Goal: Task Accomplishment & Management: Manage account settings

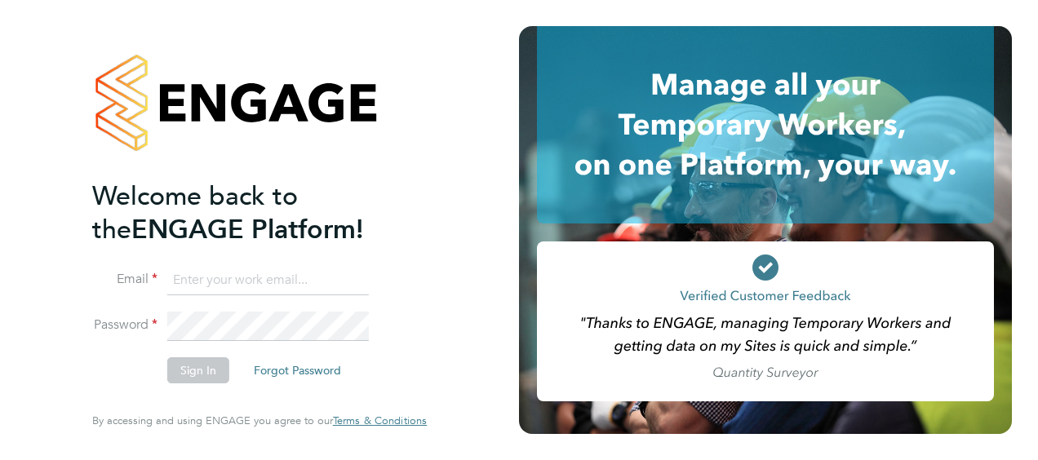
type input "[PERSON_NAME][EMAIL_ADDRESS][PERSON_NAME][DOMAIN_NAME]"
click at [186, 370] on button "Sign In" at bounding box center [198, 370] width 62 height 26
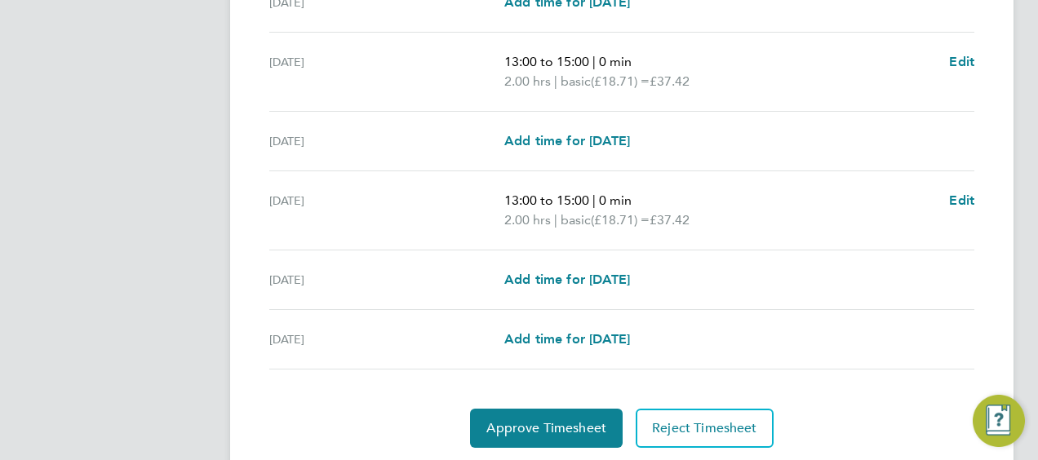
scroll to position [689, 0]
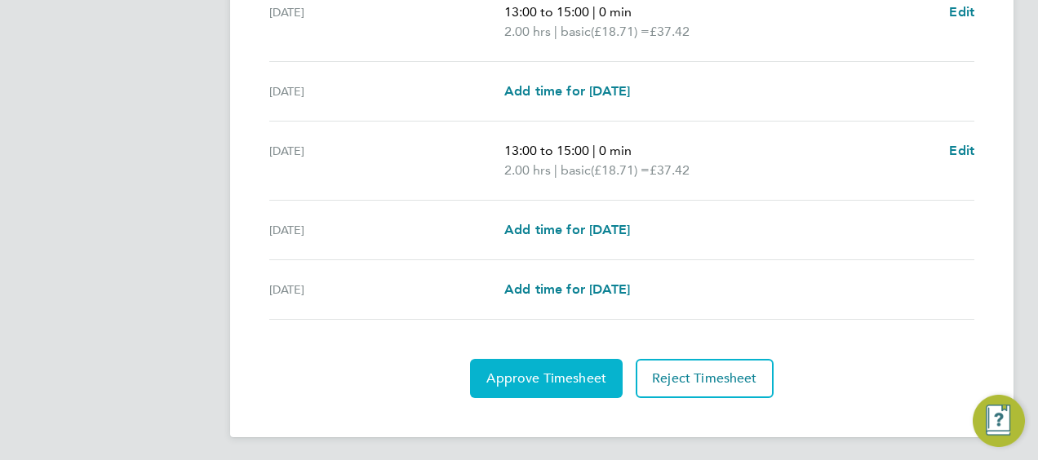
click at [548, 379] on span "Approve Timesheet" at bounding box center [546, 378] width 120 height 16
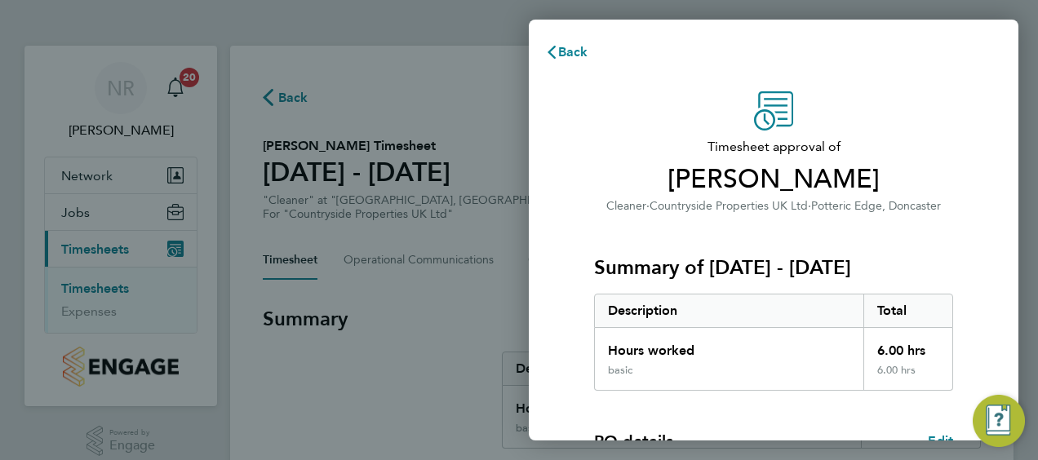
click at [871, 311] on div "Total" at bounding box center [908, 311] width 90 height 33
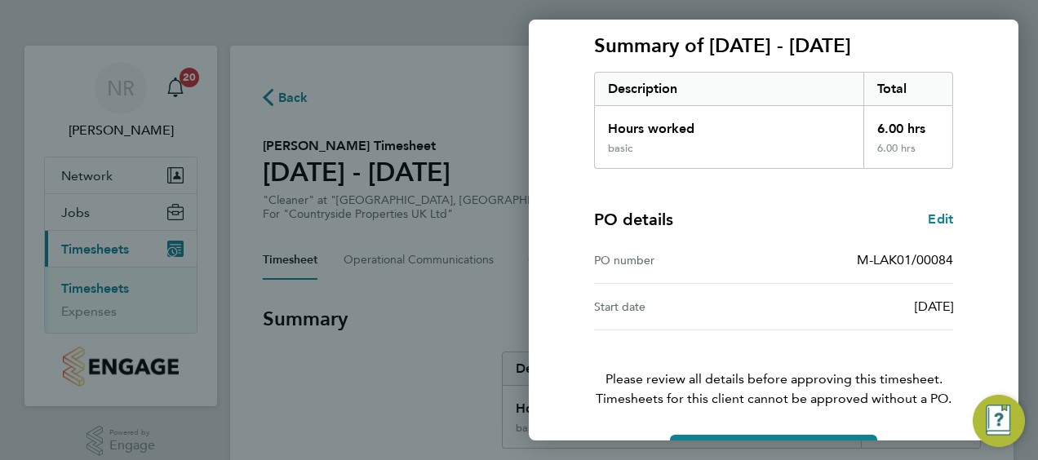
scroll to position [273, 0]
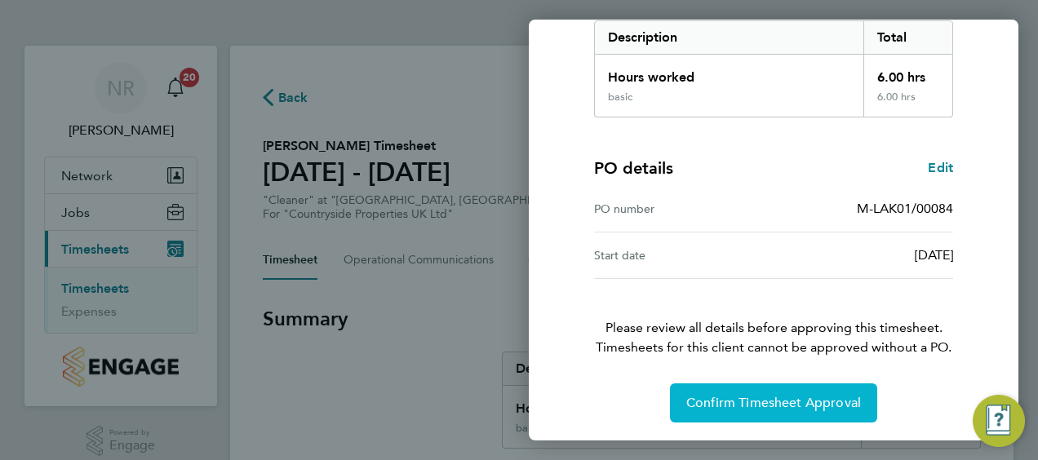
click at [754, 399] on span "Confirm Timesheet Approval" at bounding box center [773, 403] width 175 height 16
